Goal: Contribute content

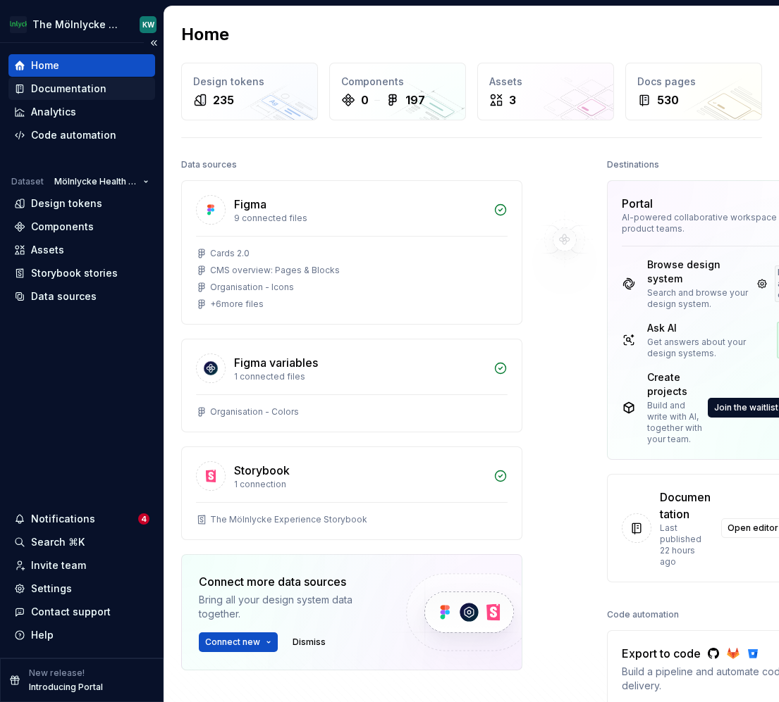
click at [49, 89] on div "Documentation" at bounding box center [68, 89] width 75 height 14
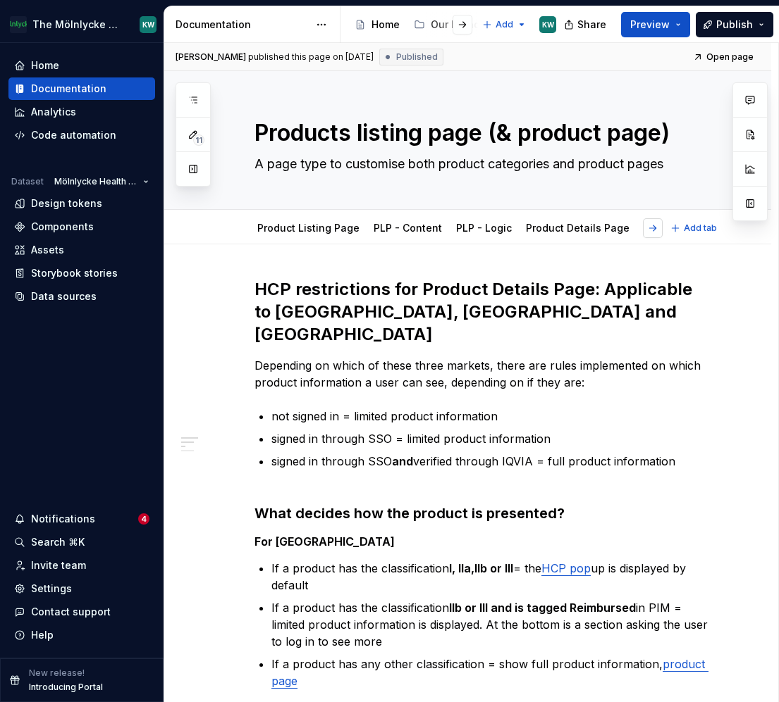
click at [662, 227] on button "button" at bounding box center [653, 228] width 20 height 20
click at [662, 229] on link "HCP restriction" at bounding box center [698, 228] width 73 height 12
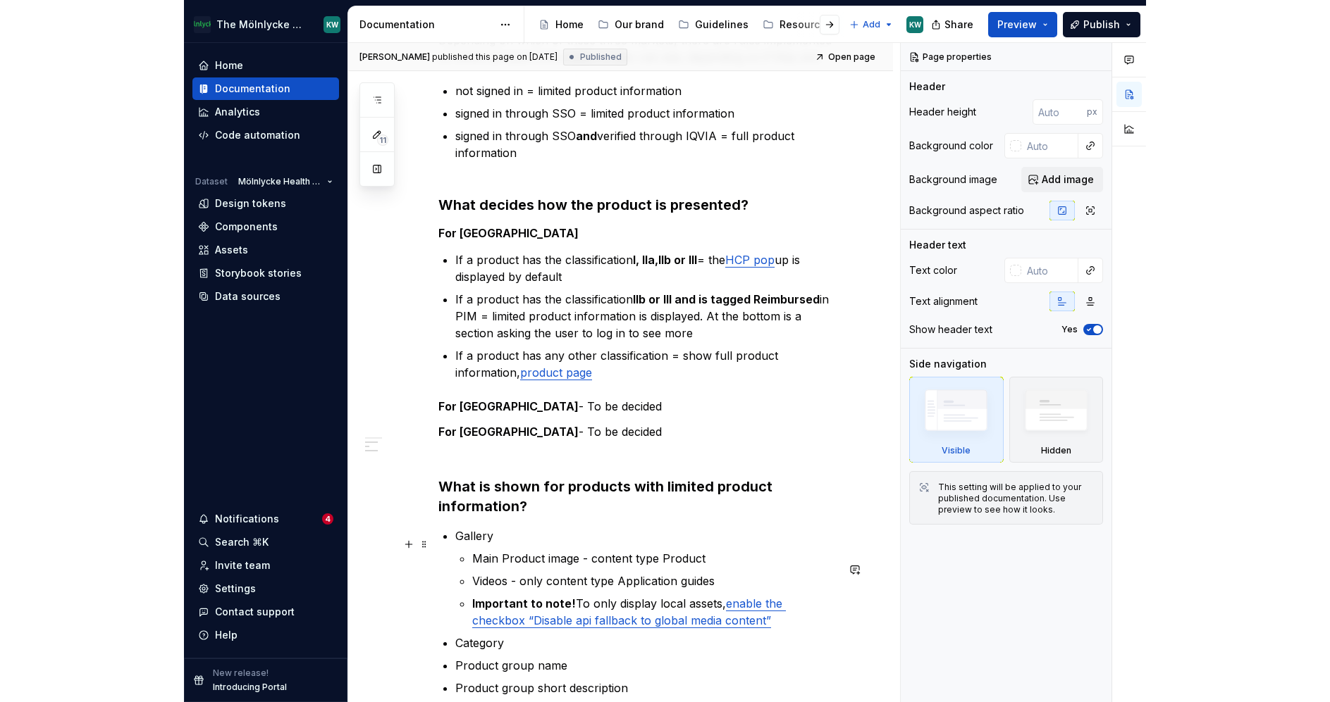
scroll to position [416, 0]
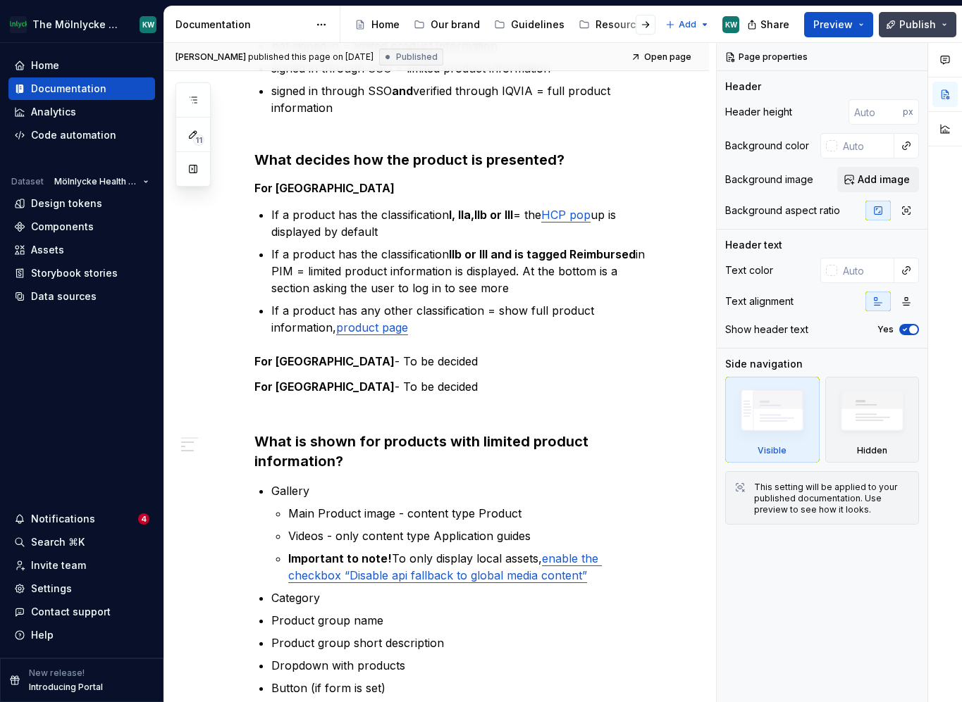
click at [927, 18] on span "Publish" at bounding box center [917, 25] width 37 height 14
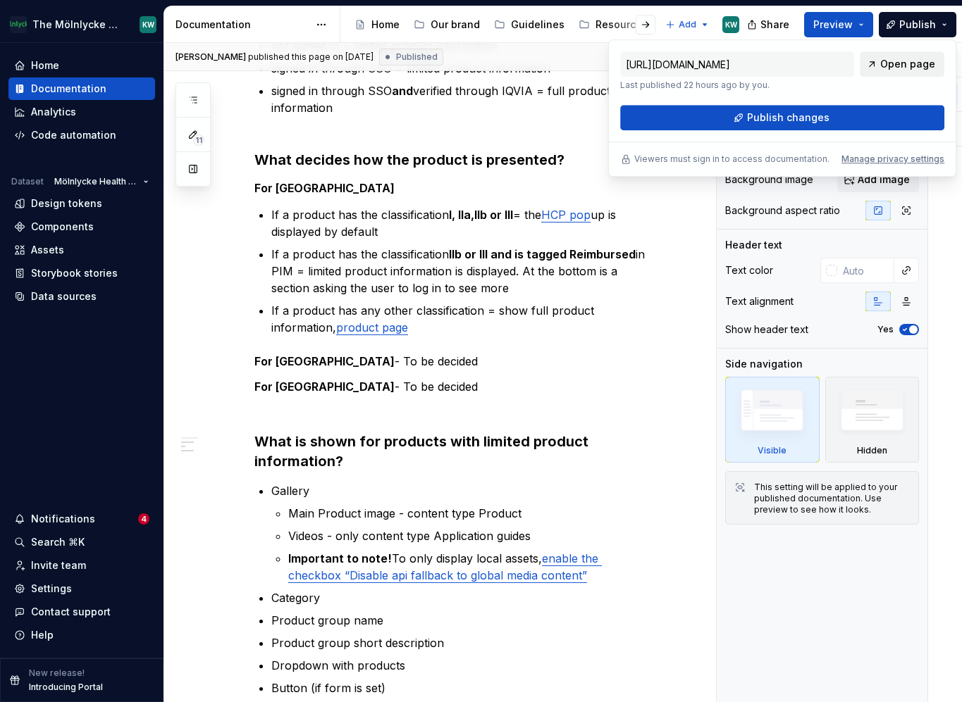
click at [881, 63] on link "Open page" at bounding box center [902, 63] width 85 height 25
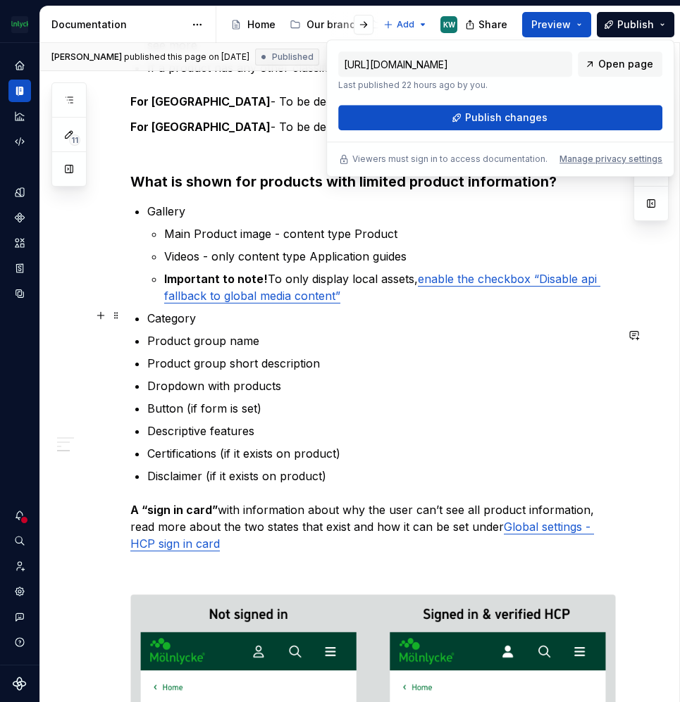
scroll to position [670, 0]
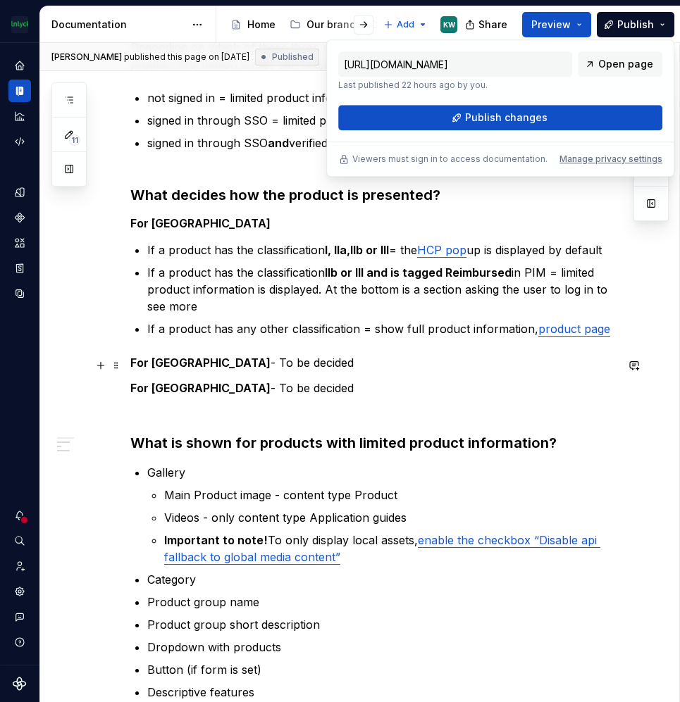
type textarea "*"
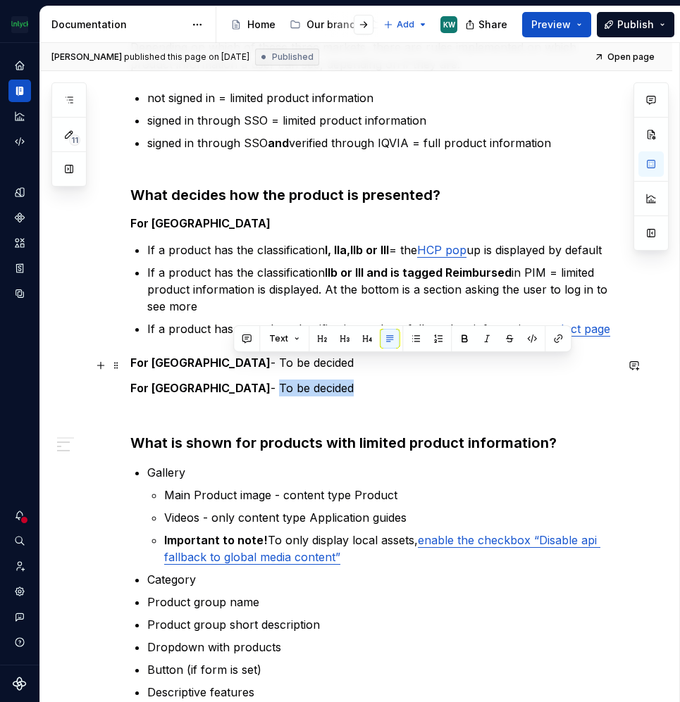
drag, startPoint x: 306, startPoint y: 363, endPoint x: 233, endPoint y: 364, distance: 72.6
click at [233, 380] on p "For [GEOGRAPHIC_DATA] - To be decided" at bounding box center [372, 388] width 485 height 17
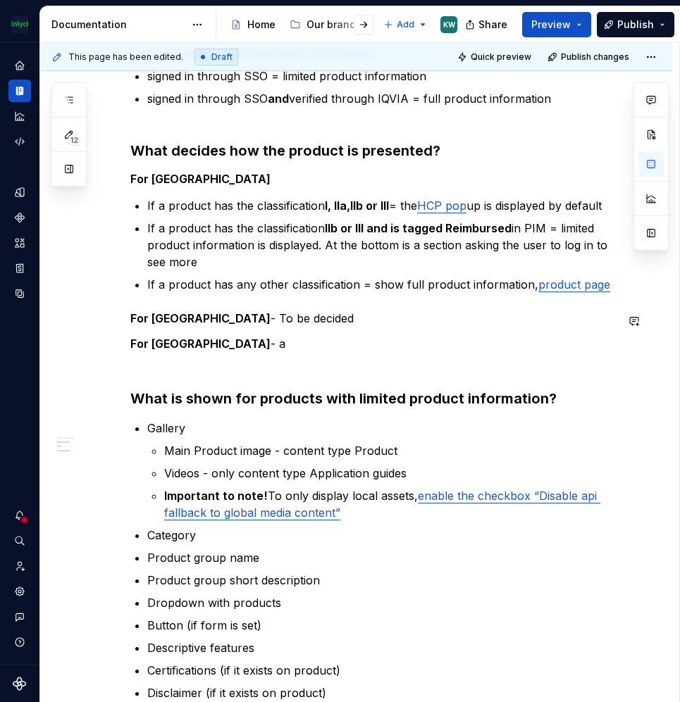
scroll to position [318, 0]
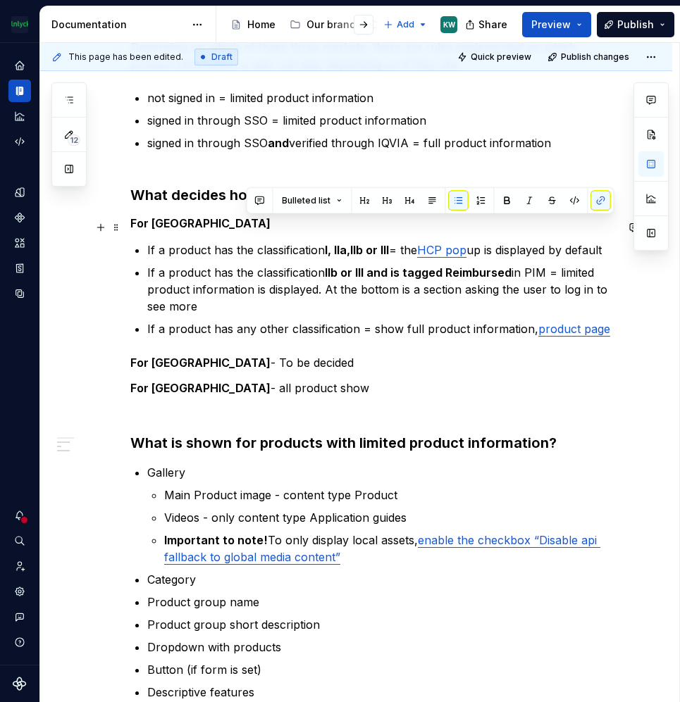
drag, startPoint x: 614, startPoint y: 224, endPoint x: 403, endPoint y: 228, distance: 210.7
click at [403, 242] on p "If a product has the classification l, lla,llb or lll = the HCP pop up is displ…" at bounding box center [381, 250] width 469 height 17
copy p "the HCP pop up is displayed by default"
click at [294, 380] on p "For [GEOGRAPHIC_DATA] - all product show" at bounding box center [372, 388] width 485 height 17
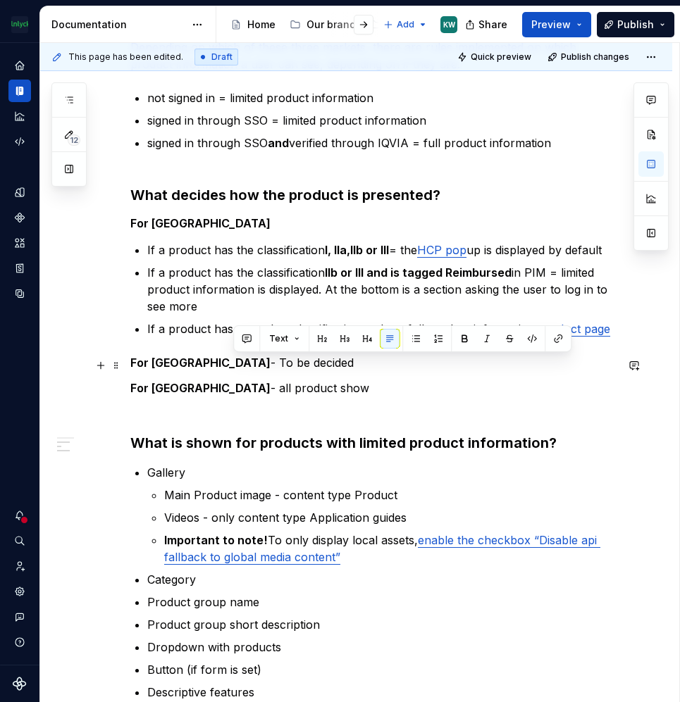
drag, startPoint x: 339, startPoint y: 364, endPoint x: 233, endPoint y: 363, distance: 105.7
click at [233, 380] on p "For [GEOGRAPHIC_DATA] - all product show" at bounding box center [372, 388] width 485 height 17
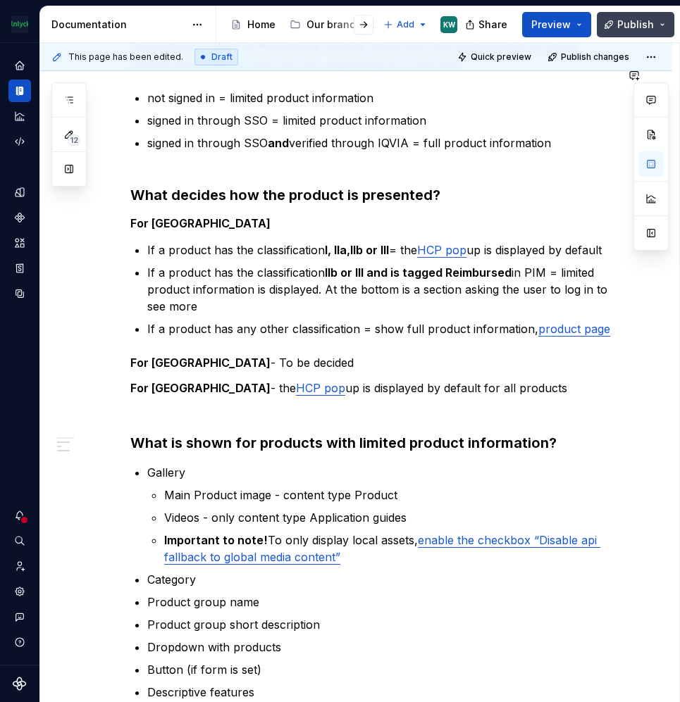
click at [634, 25] on span "Publish" at bounding box center [635, 25] width 37 height 14
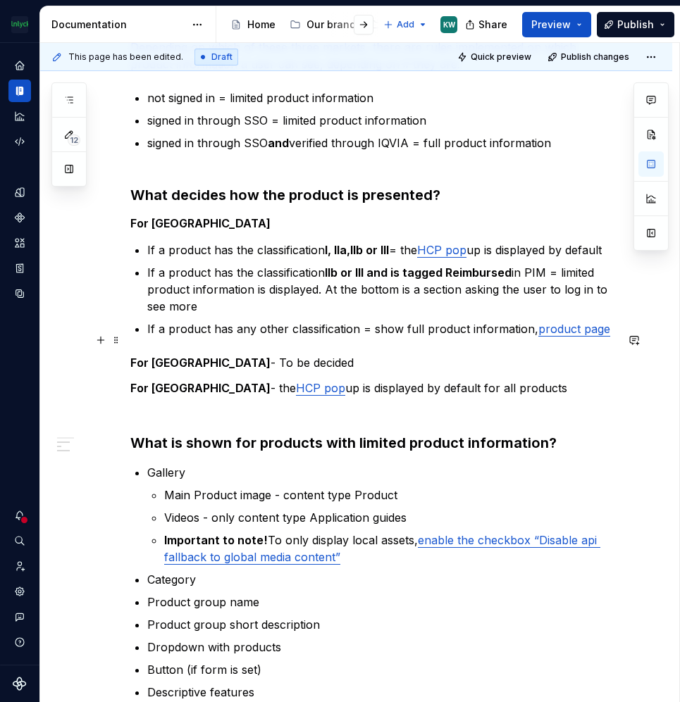
click at [298, 354] on p "For [GEOGRAPHIC_DATA] - To be decided" at bounding box center [372, 362] width 485 height 17
drag, startPoint x: 298, startPoint y: 336, endPoint x: 214, endPoint y: 336, distance: 83.8
click at [214, 354] on p "For [GEOGRAPHIC_DATA] - To be decided" at bounding box center [372, 362] width 485 height 17
click at [311, 354] on p "For [GEOGRAPHIC_DATA] - To be decided" at bounding box center [372, 362] width 485 height 17
drag, startPoint x: 322, startPoint y: 340, endPoint x: 212, endPoint y: 340, distance: 109.9
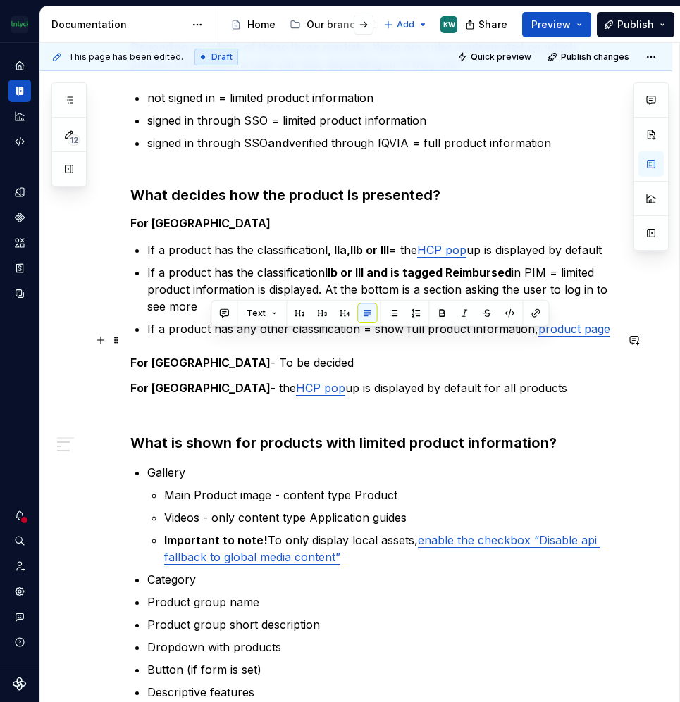
click at [212, 354] on p "For [GEOGRAPHIC_DATA] - To be decided" at bounding box center [372, 362] width 485 height 17
click at [306, 354] on p "For [GEOGRAPHIC_DATA] - To be decided" at bounding box center [372, 362] width 485 height 17
drag, startPoint x: 311, startPoint y: 342, endPoint x: 213, endPoint y: 340, distance: 98.0
click at [213, 354] on p "For [GEOGRAPHIC_DATA] - To be decided" at bounding box center [372, 362] width 485 height 17
click at [644, 27] on span "Publish" at bounding box center [635, 25] width 37 height 14
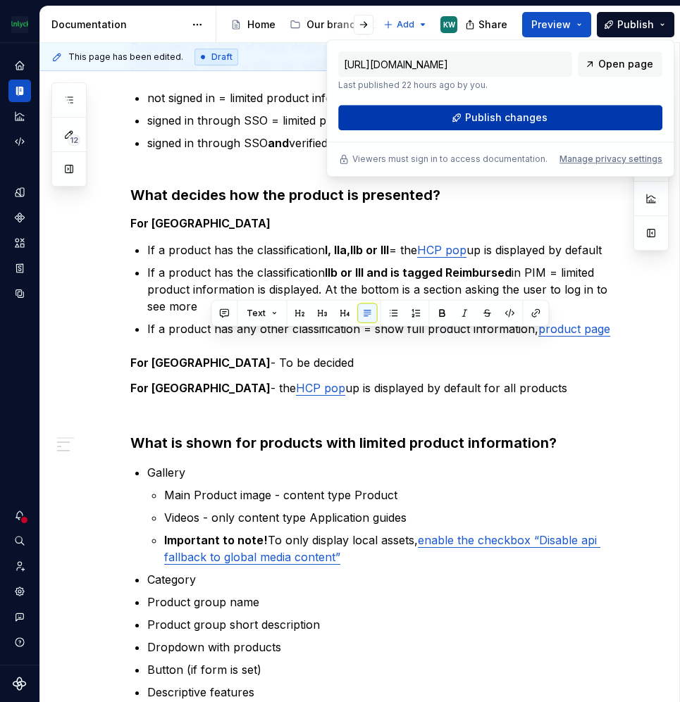
click at [560, 117] on button "Publish changes" at bounding box center [500, 117] width 324 height 25
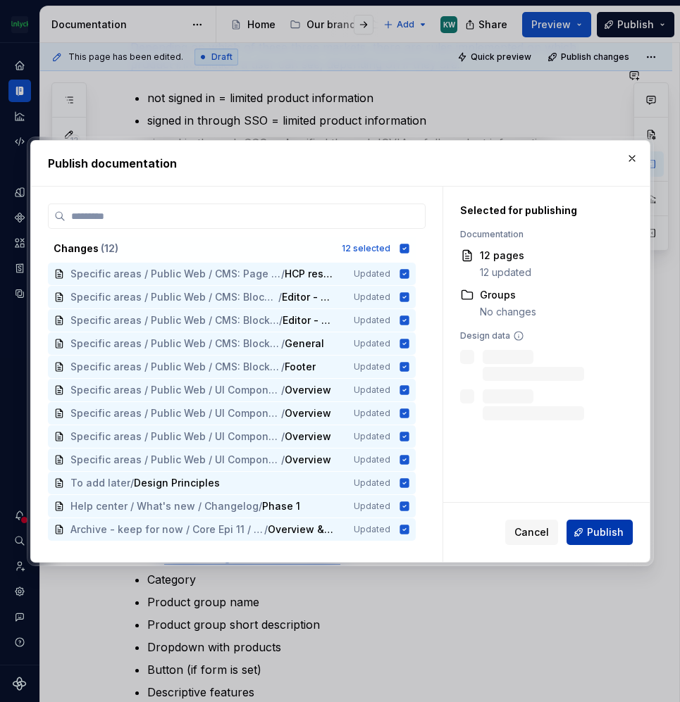
click at [592, 534] on span "Publish" at bounding box center [605, 533] width 37 height 14
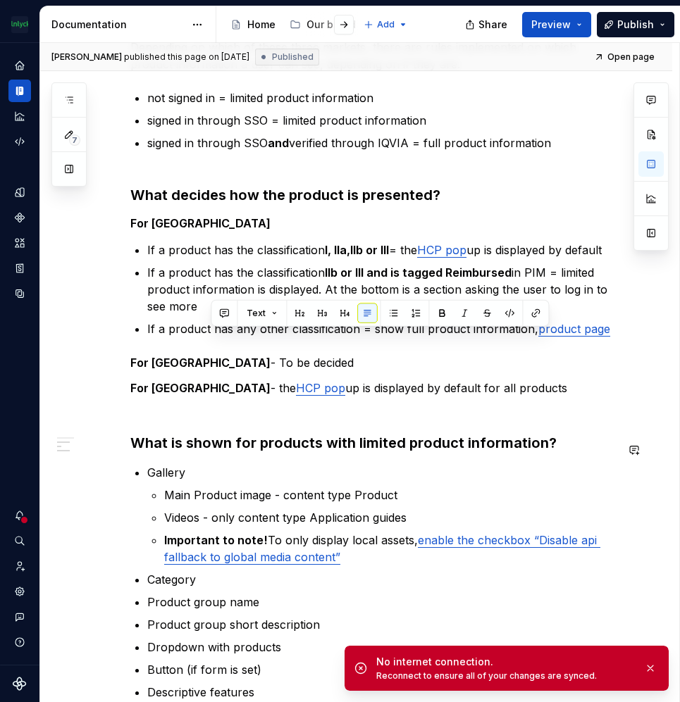
type textarea "*"
